Goal: Transaction & Acquisition: Purchase product/service

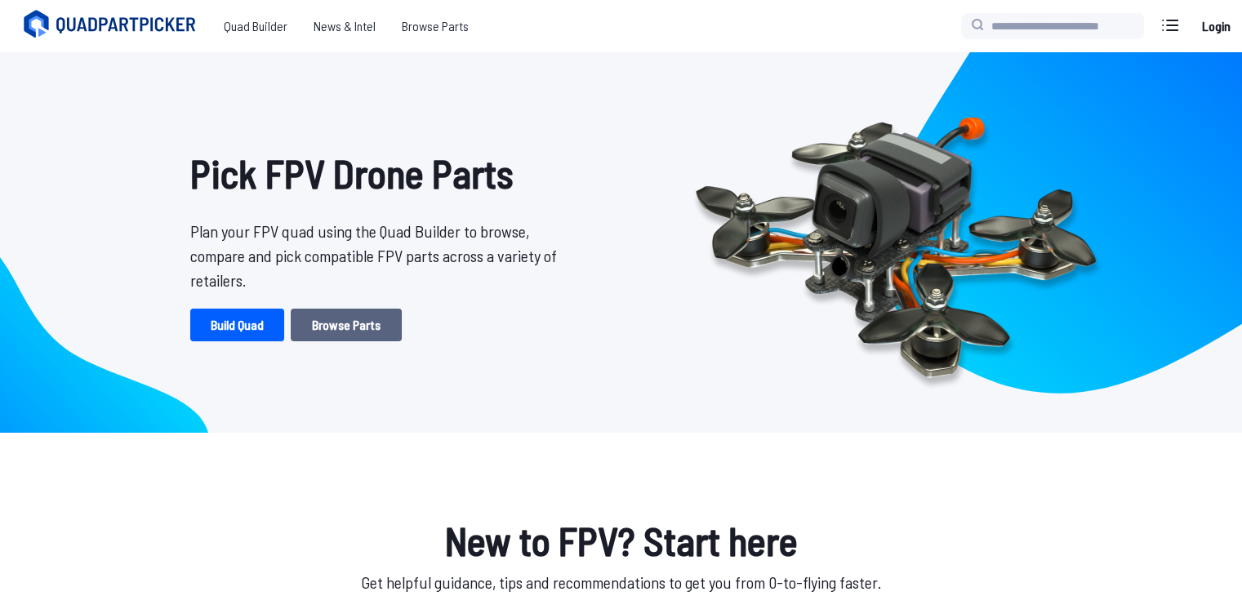
click at [361, 337] on link "Browse Parts" at bounding box center [346, 325] width 111 height 33
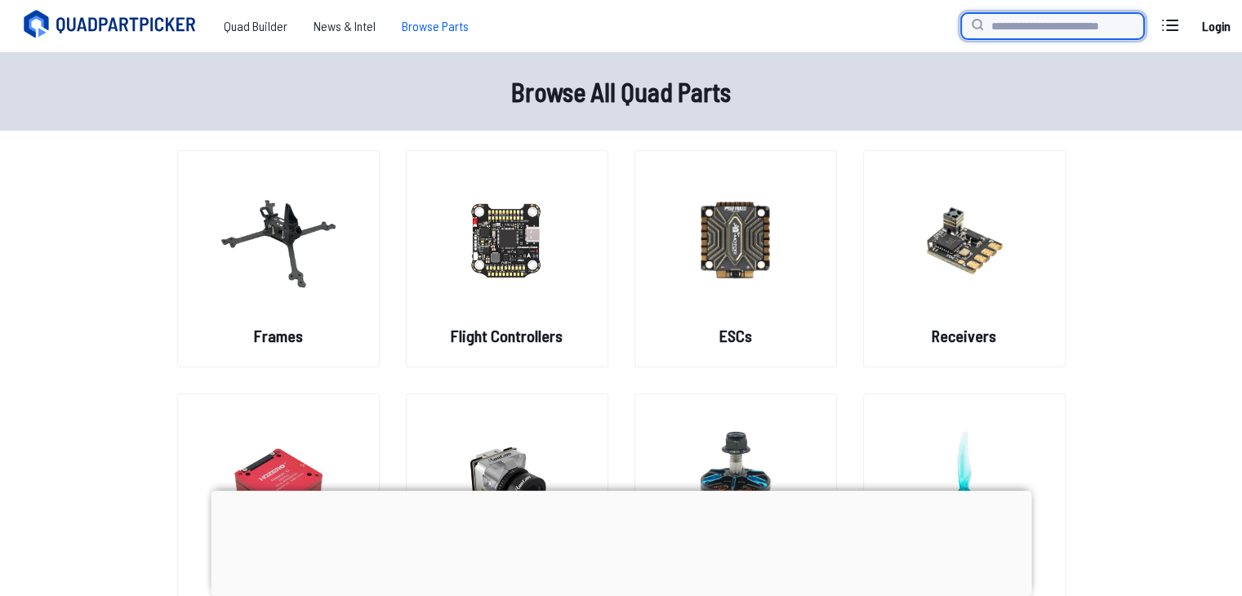
click at [1016, 20] on input "search" at bounding box center [1052, 26] width 183 height 26
type input "**********"
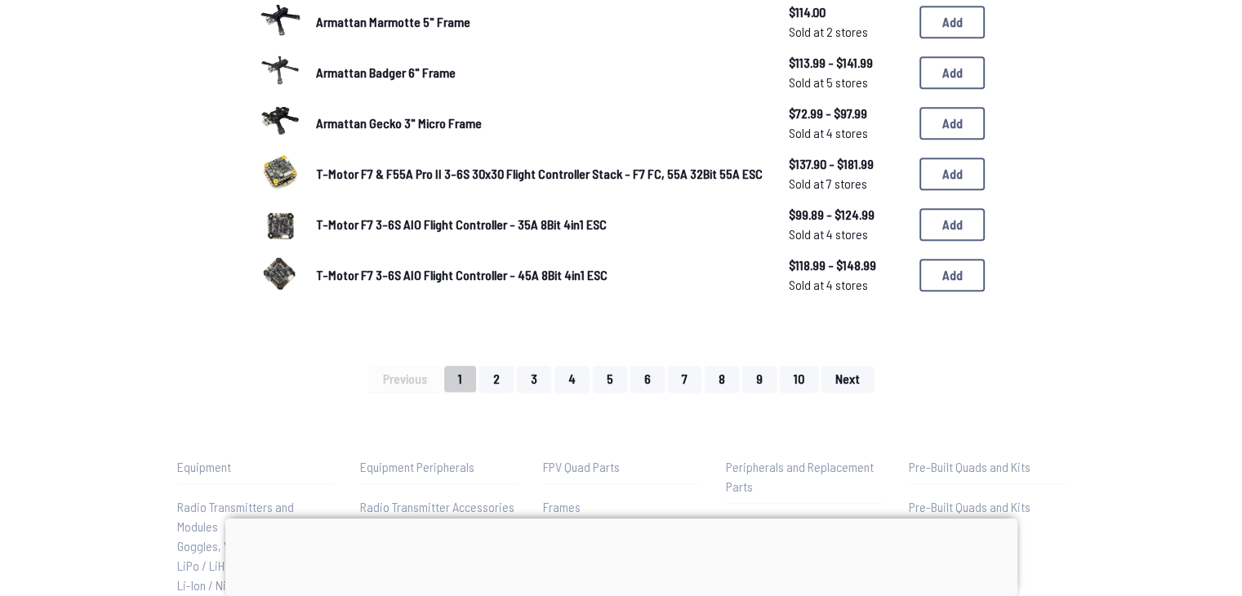
scroll to position [990, 0]
click at [502, 380] on button "2" at bounding box center [496, 381] width 34 height 26
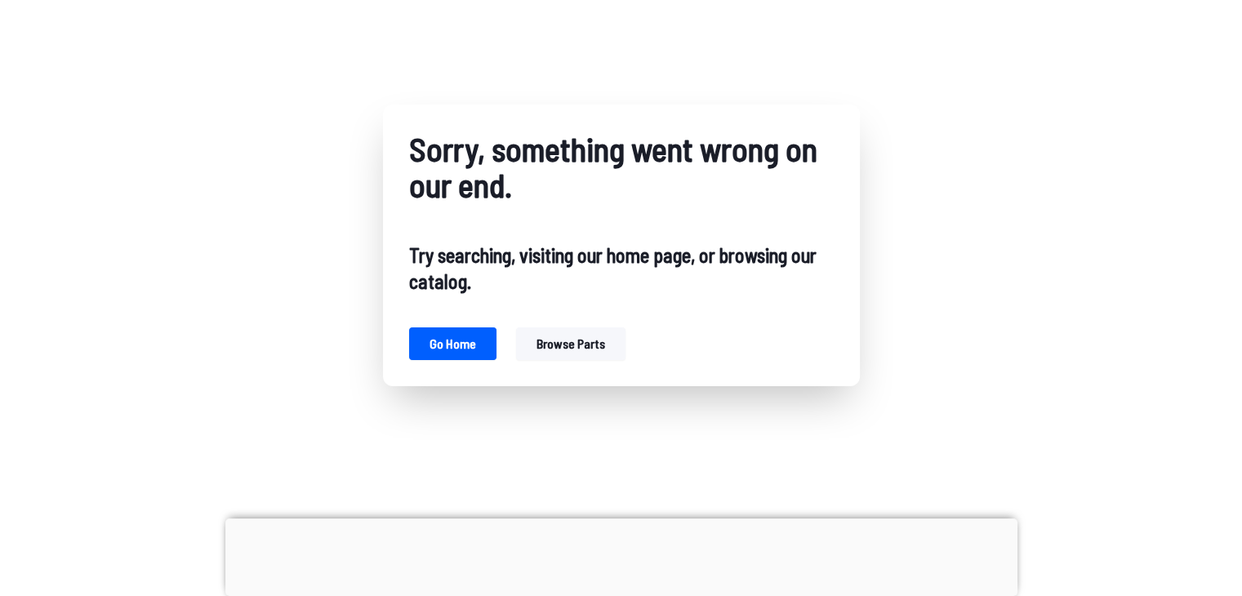
scroll to position [97, 0]
